Goal: Navigation & Orientation: Find specific page/section

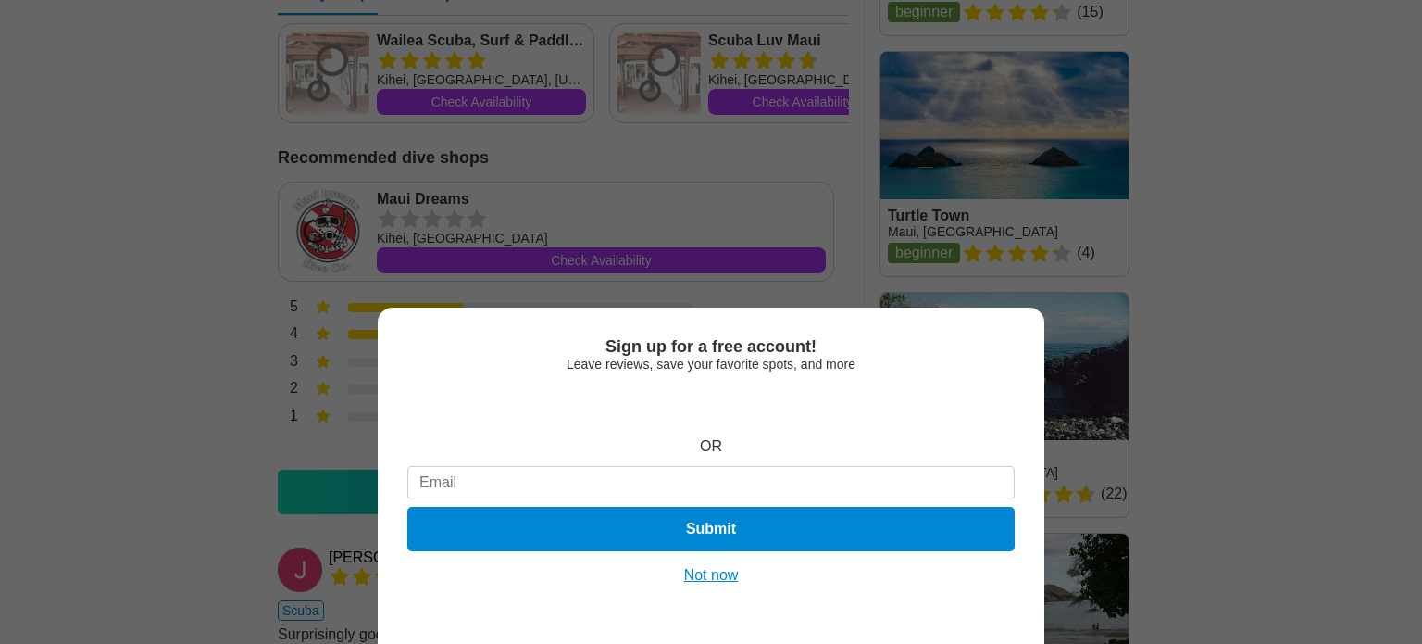
click at [711, 582] on button "Not now" at bounding box center [712, 575] width 66 height 19
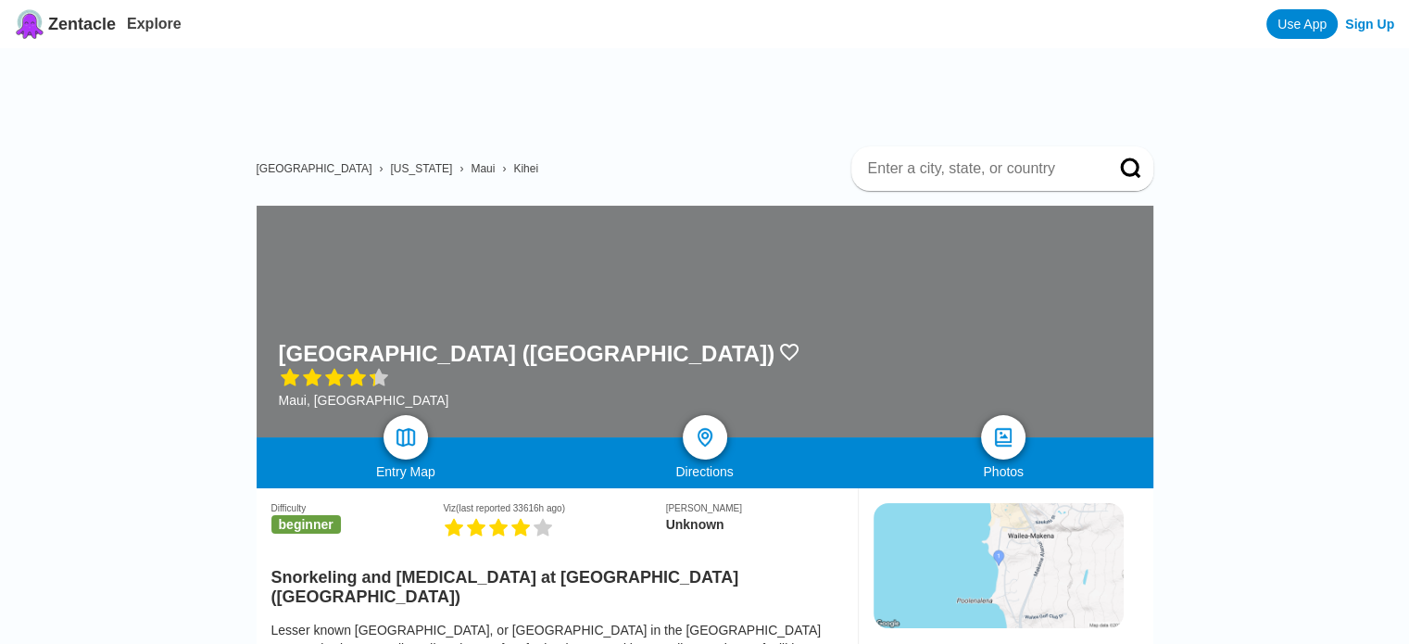
drag, startPoint x: 1412, startPoint y: 229, endPoint x: 1396, endPoint y: -43, distance: 271.8
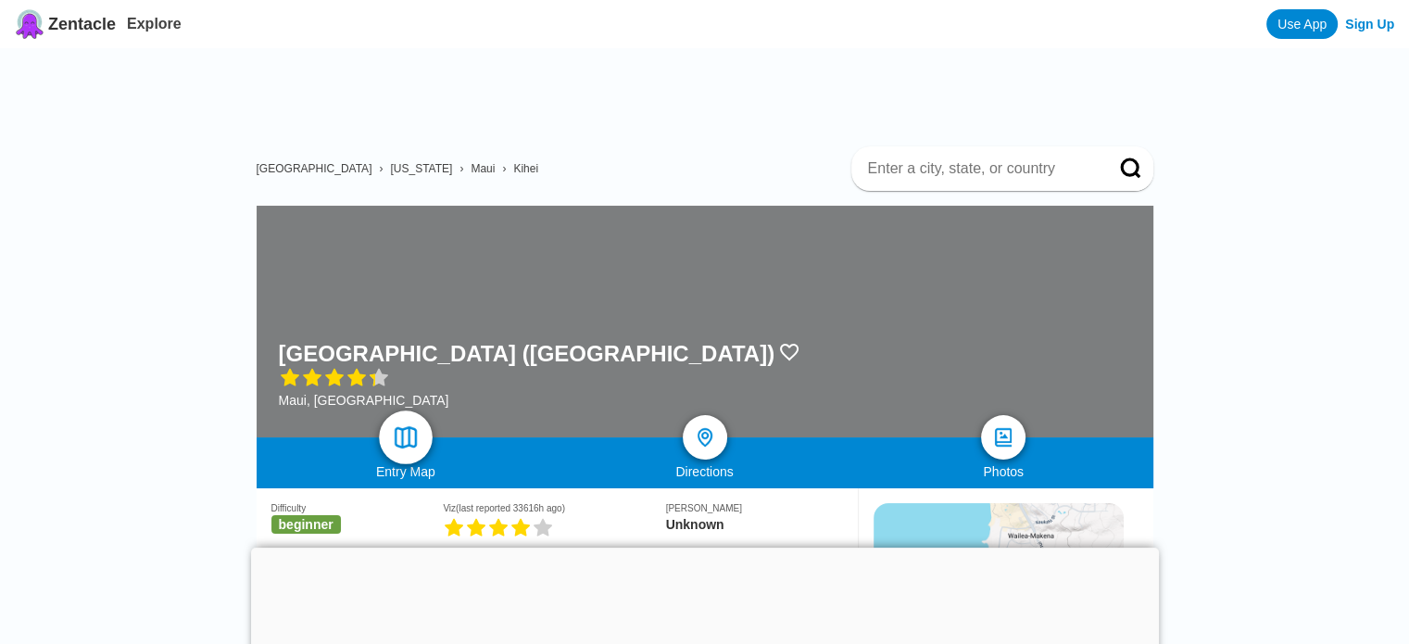
click at [404, 435] on img at bounding box center [405, 437] width 27 height 27
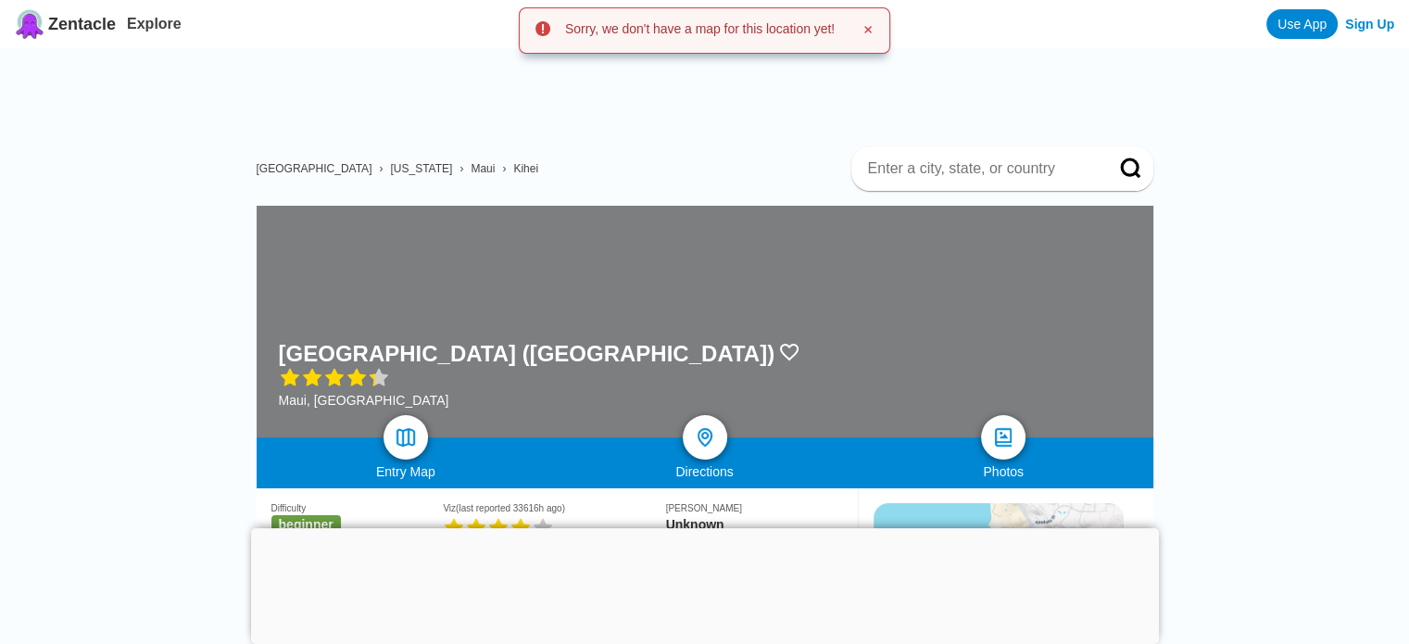
click at [693, 528] on div at bounding box center [705, 528] width 908 height 0
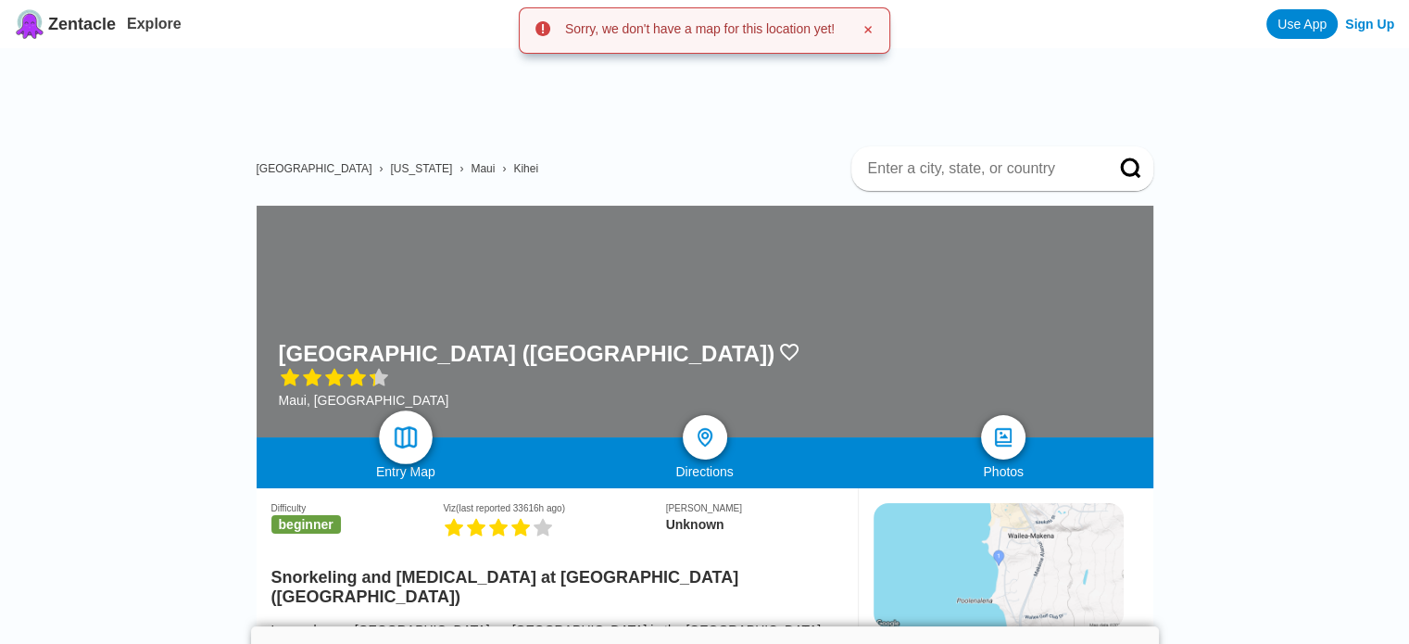
click at [398, 443] on img at bounding box center [405, 437] width 27 height 27
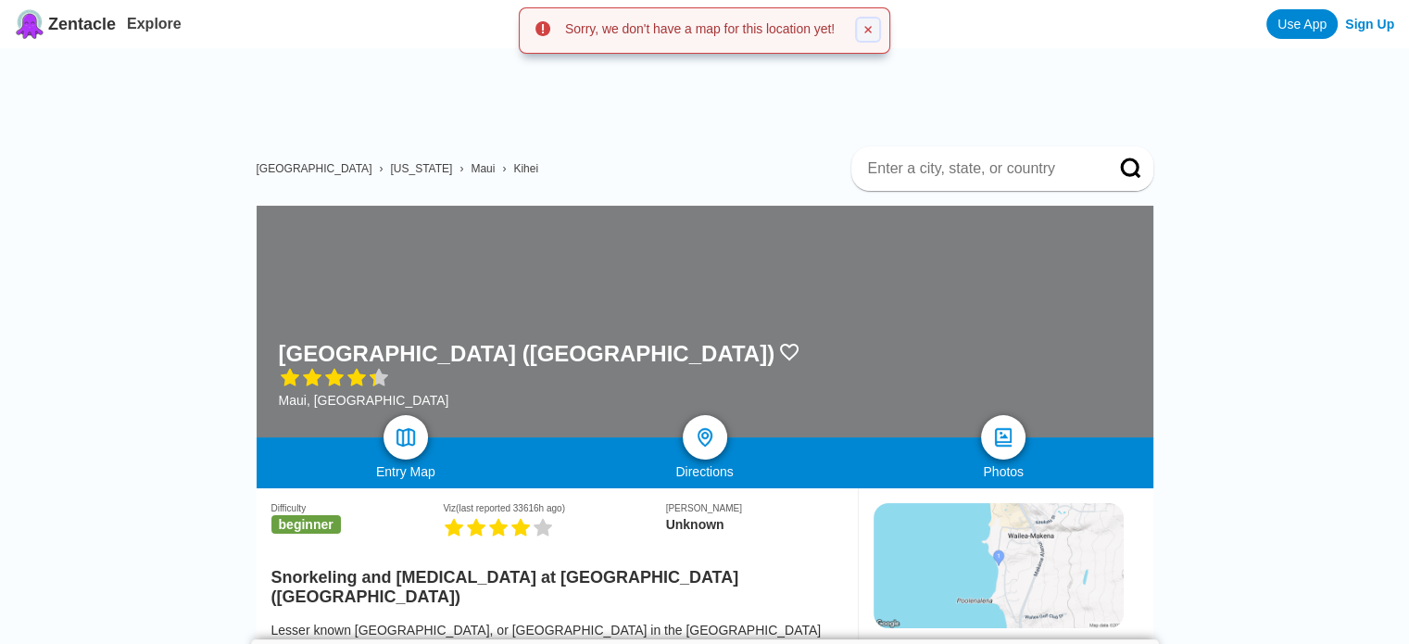
click at [870, 29] on icon at bounding box center [867, 29] width 7 height 7
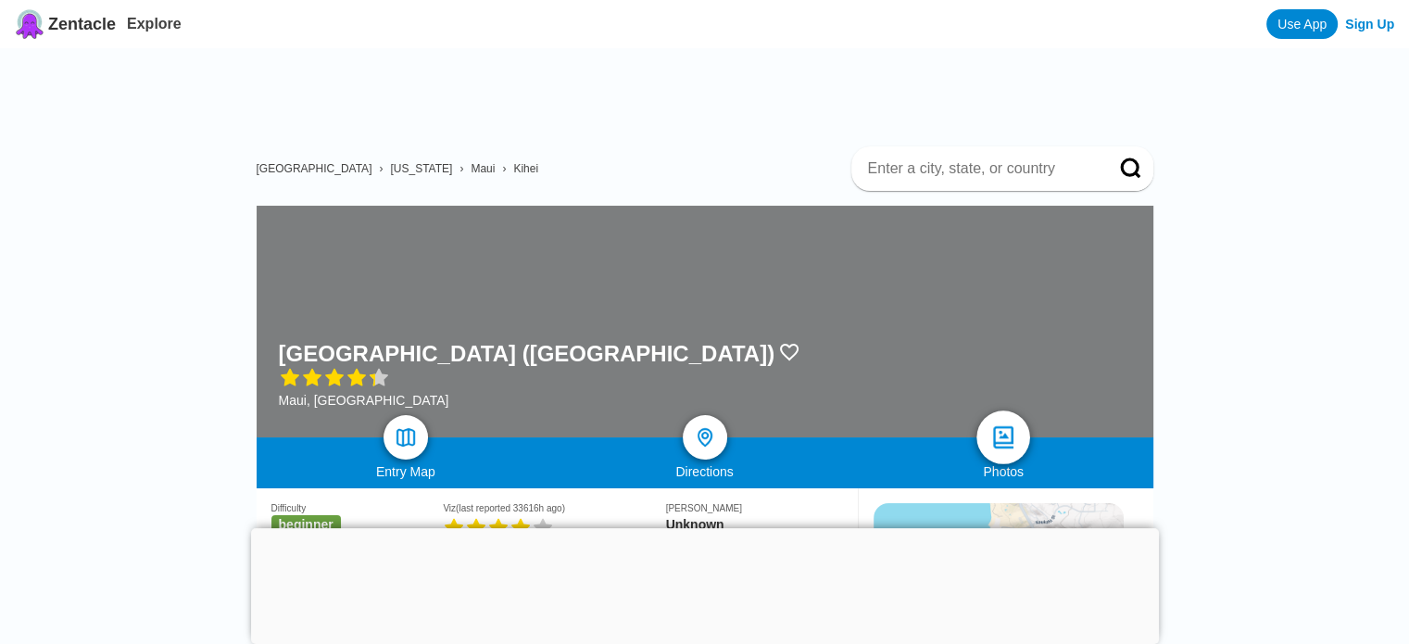
click at [993, 441] on img at bounding box center [1003, 437] width 27 height 27
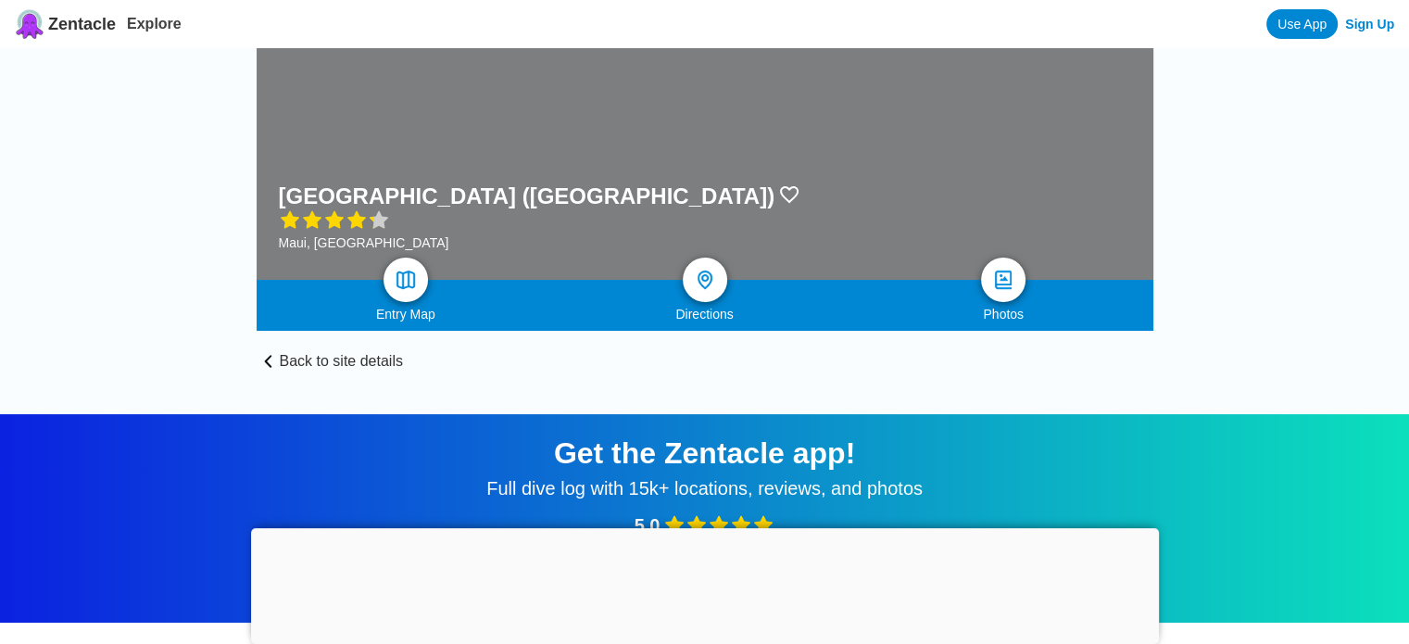
click at [708, 528] on div at bounding box center [705, 528] width 908 height 0
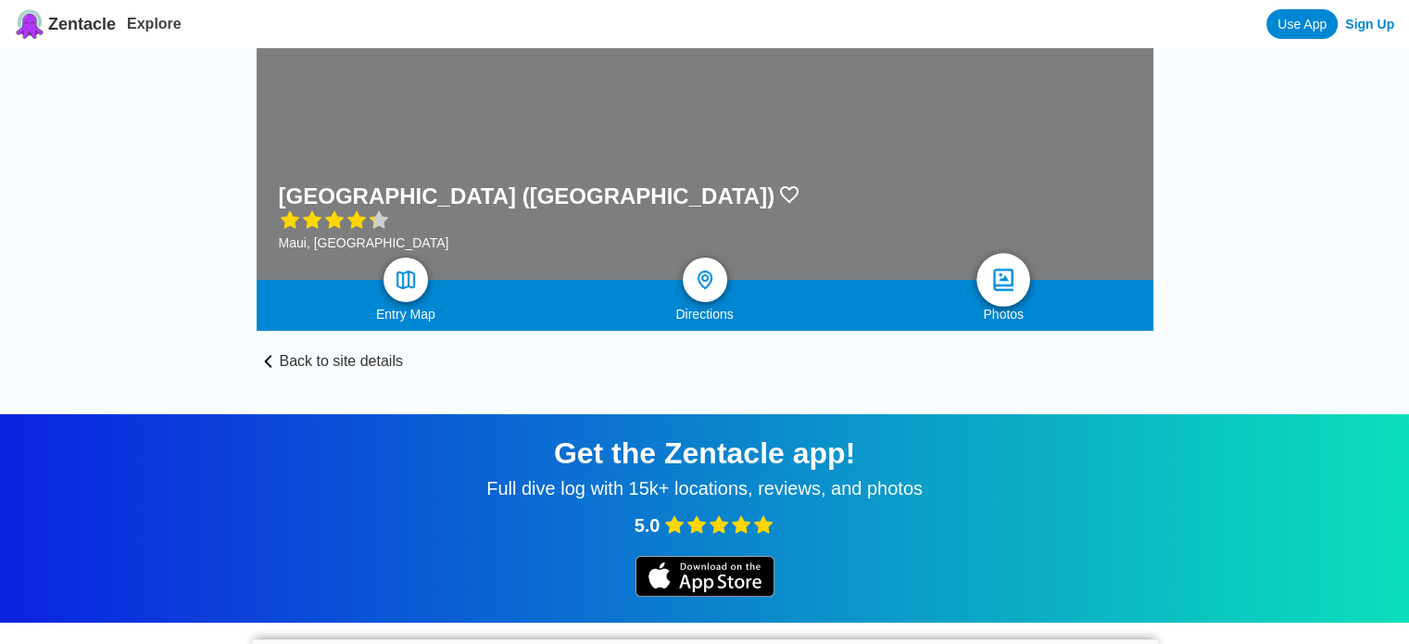
click at [995, 269] on img at bounding box center [1003, 280] width 27 height 27
